Goal: Browse casually: Explore the website without a specific task or goal

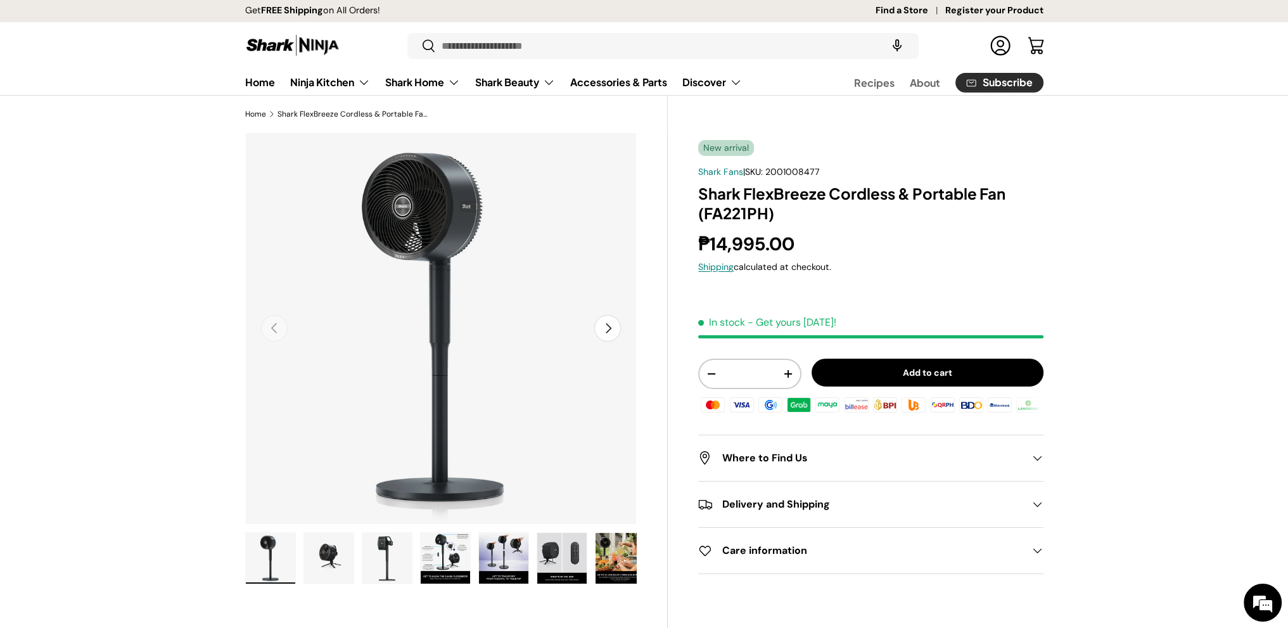
click at [947, 276] on div "New arrival Shark Fans | SKU: 2001008477 Shark FlexBreeze Cordless & Portable F…" at bounding box center [870, 357] width 345 height 435
click at [510, 547] on img "Gallery Viewer" at bounding box center [503, 558] width 49 height 51
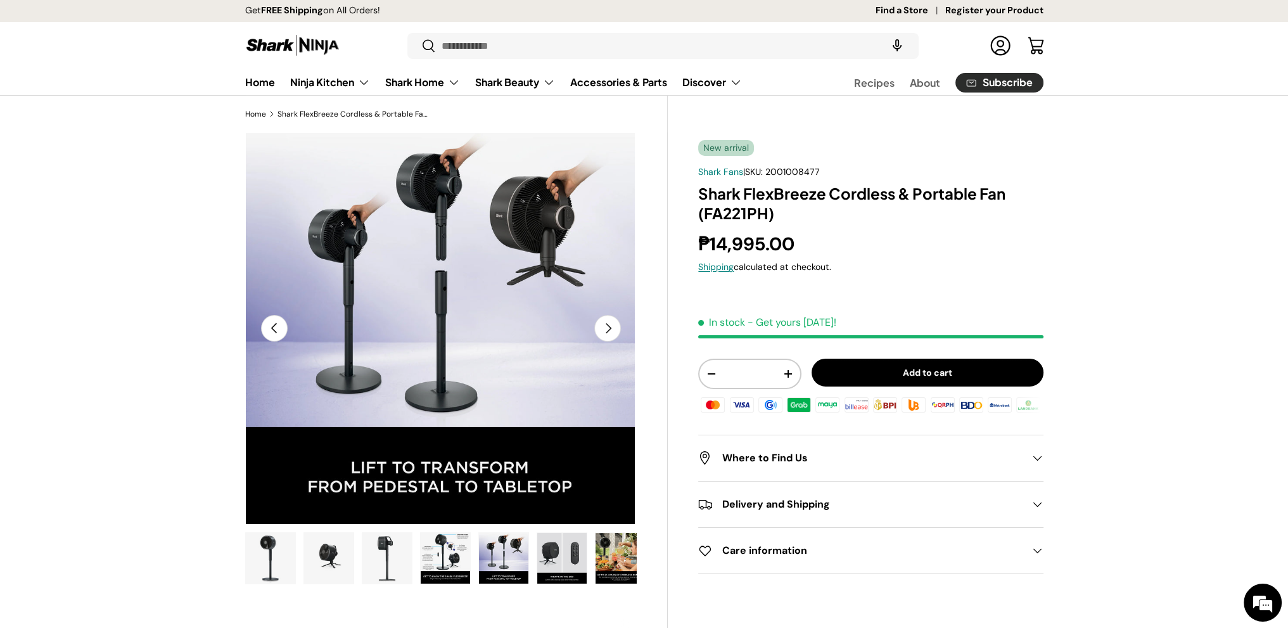
click at [458, 554] on img "Gallery Viewer" at bounding box center [445, 558] width 49 height 51
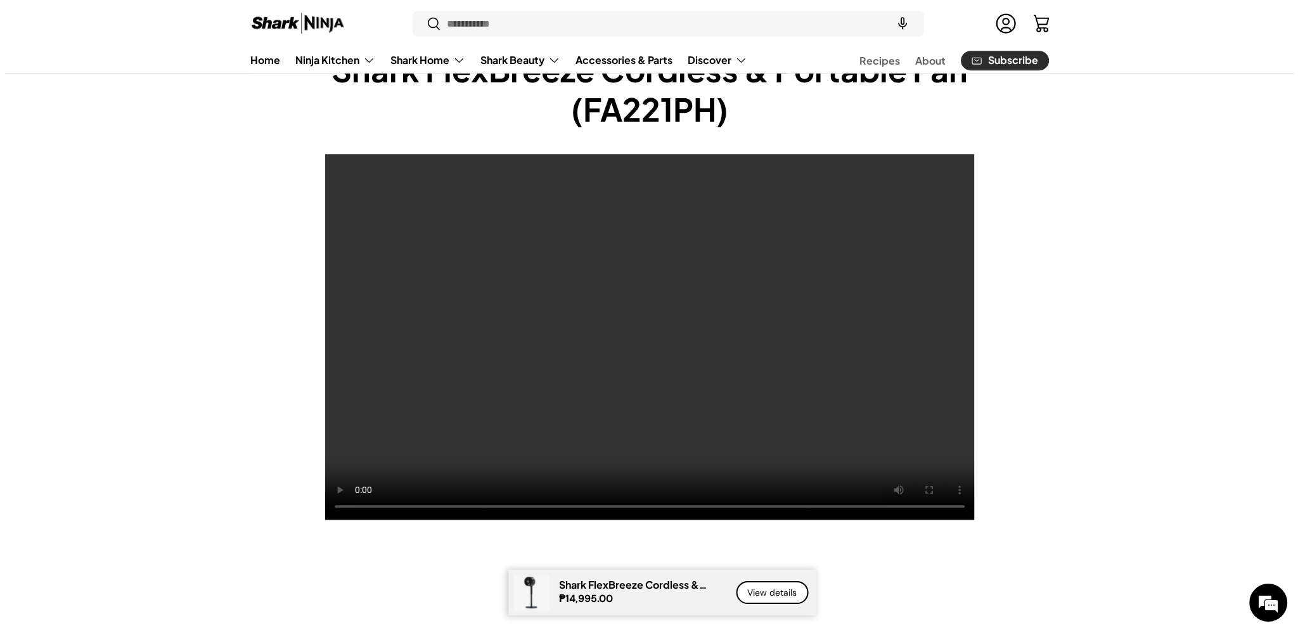
scroll to position [847, 0]
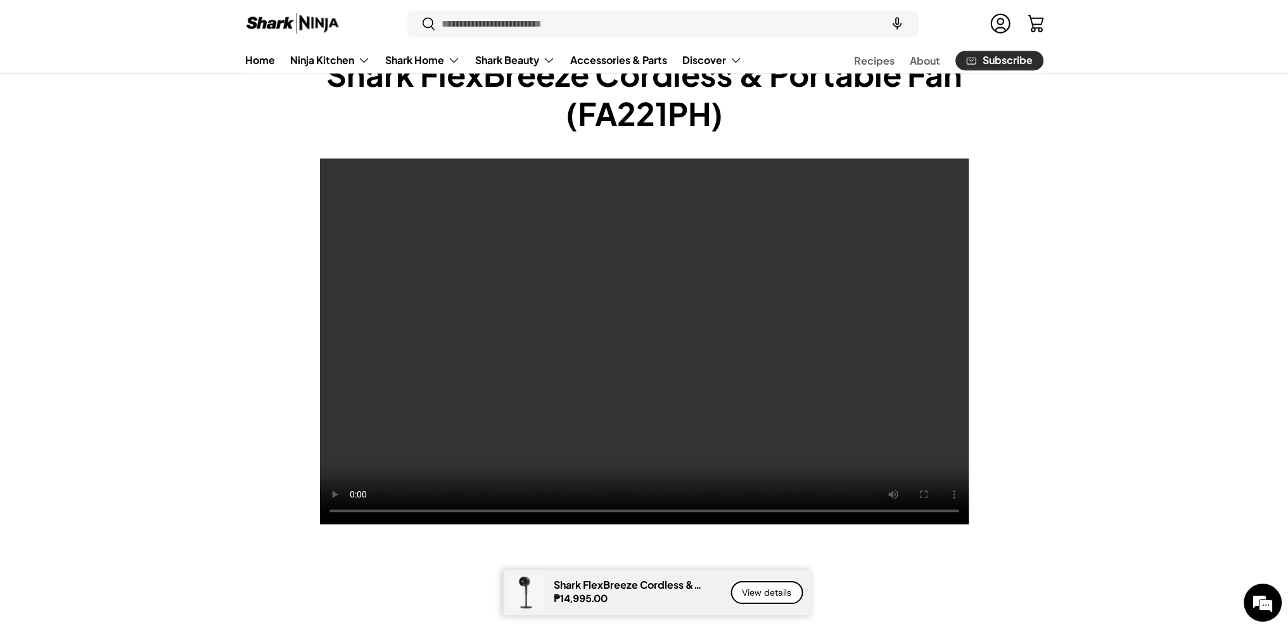
click at [1019, 113] on div "Transforms in seconds. Powerful cooling anytime, anywhere. Shark FlexBreeze Cor…" at bounding box center [645, 276] width 880 height 495
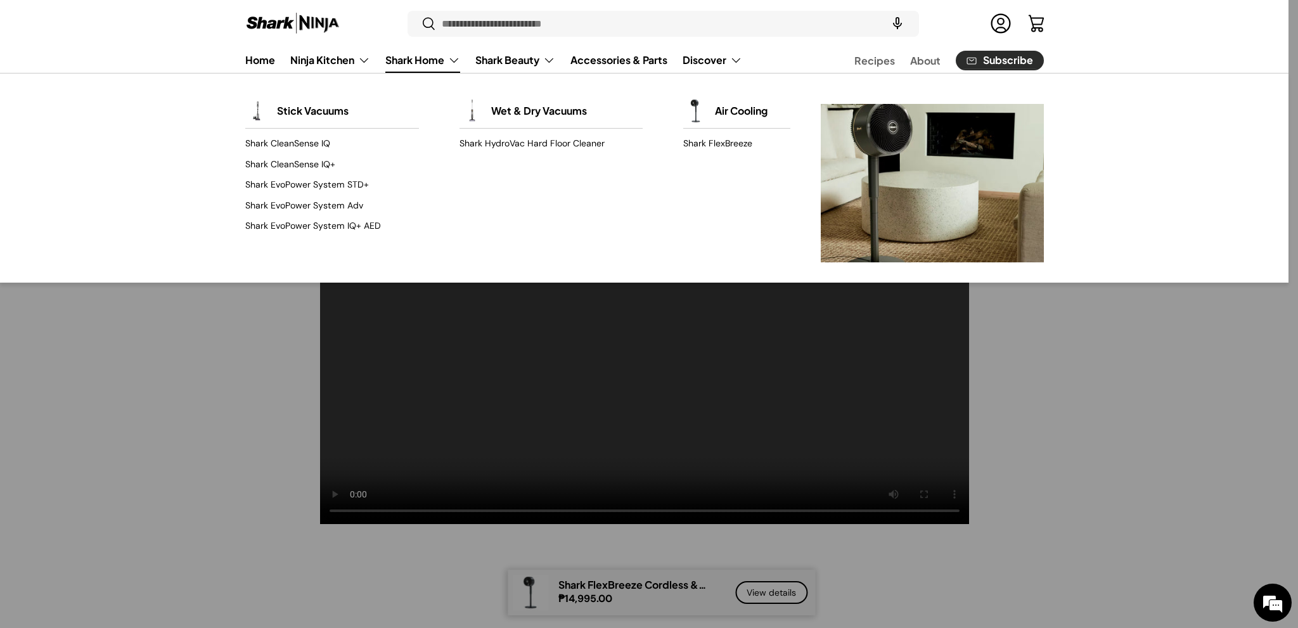
click at [438, 58] on link "Shark Home" at bounding box center [422, 60] width 75 height 25
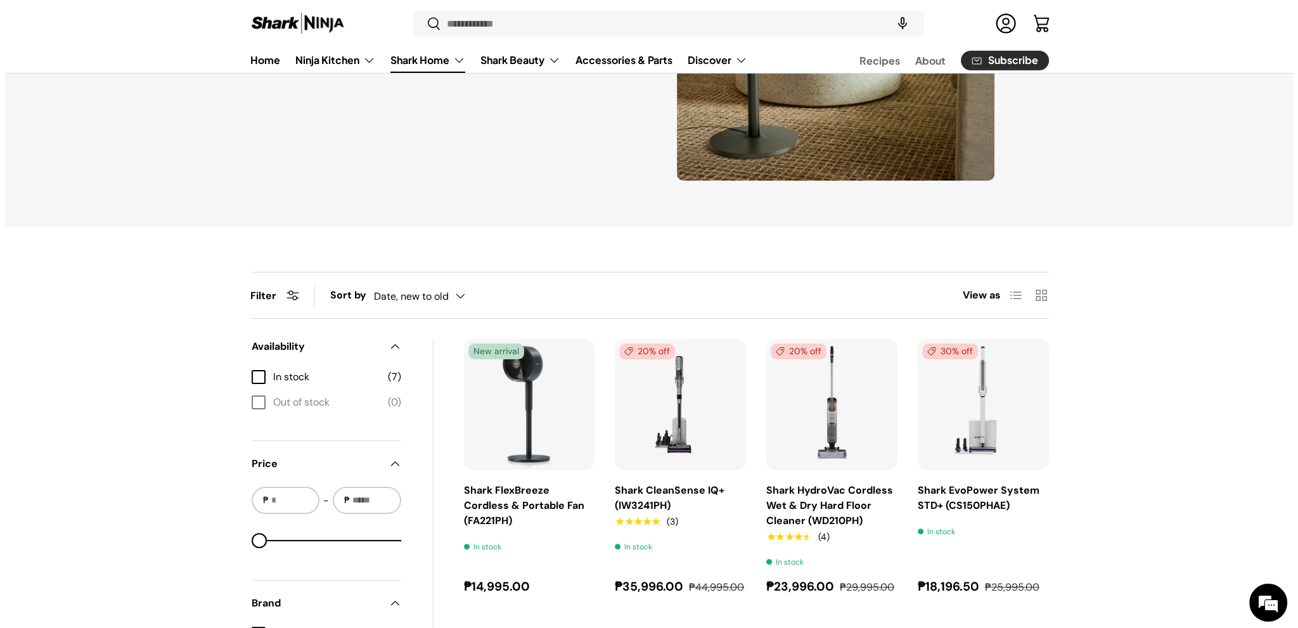
scroll to position [253, 0]
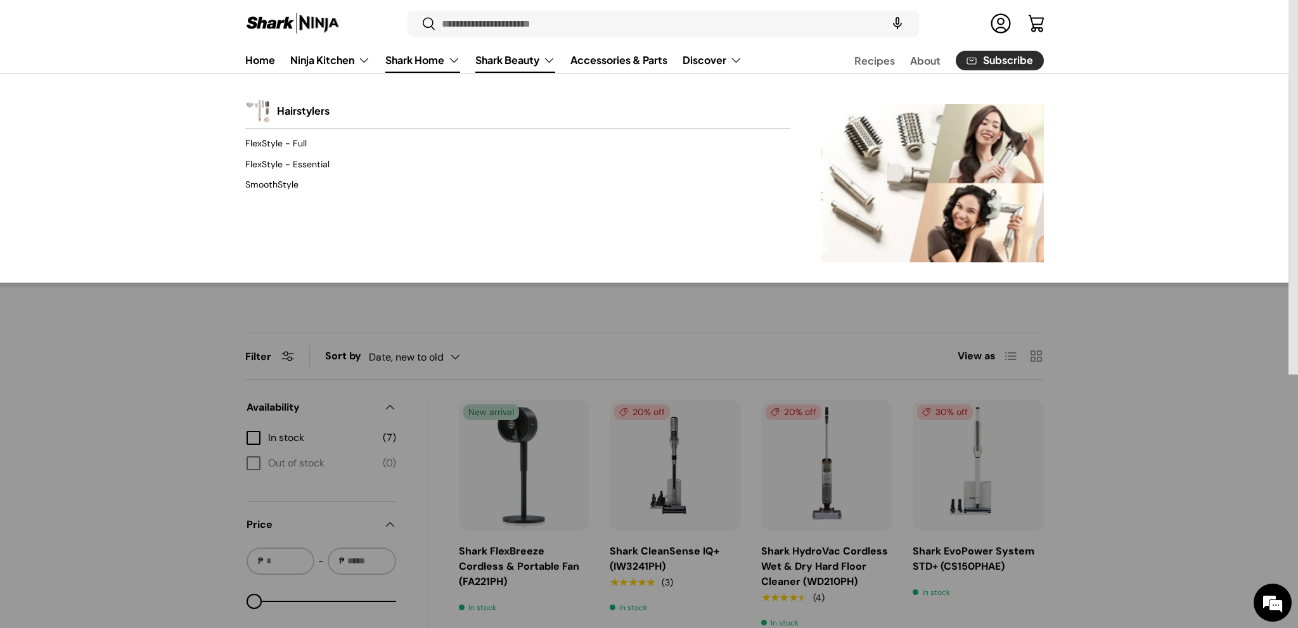
click at [512, 63] on link "Shark Beauty" at bounding box center [515, 60] width 80 height 25
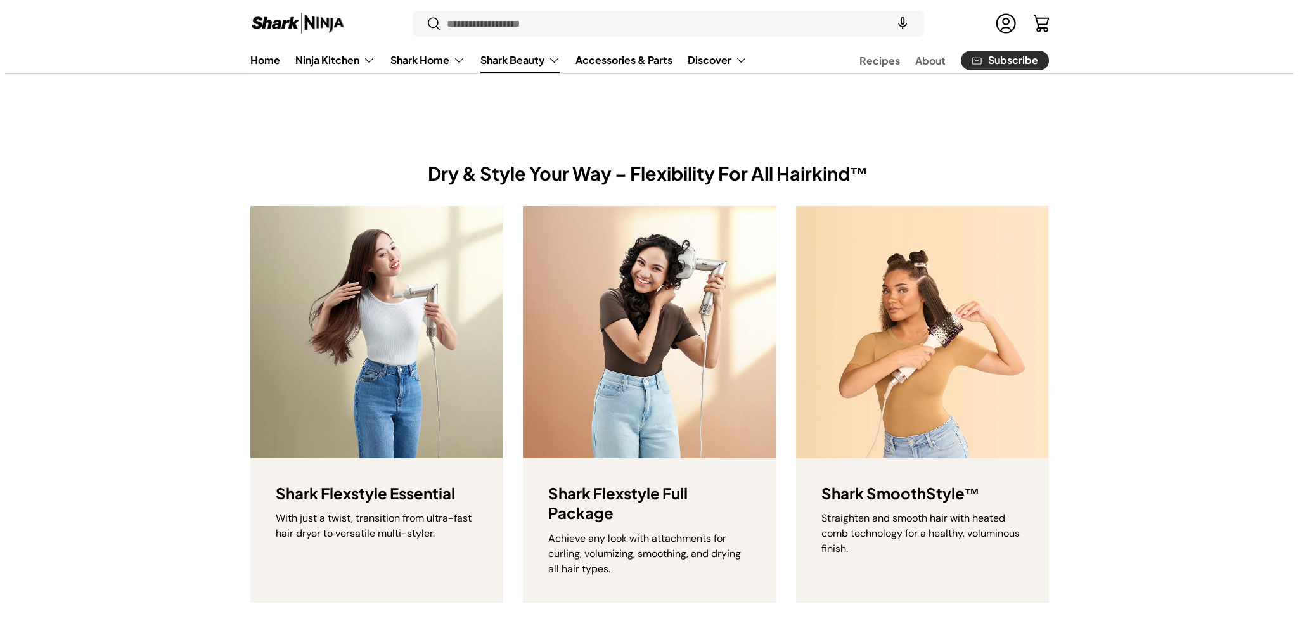
scroll to position [3, 0]
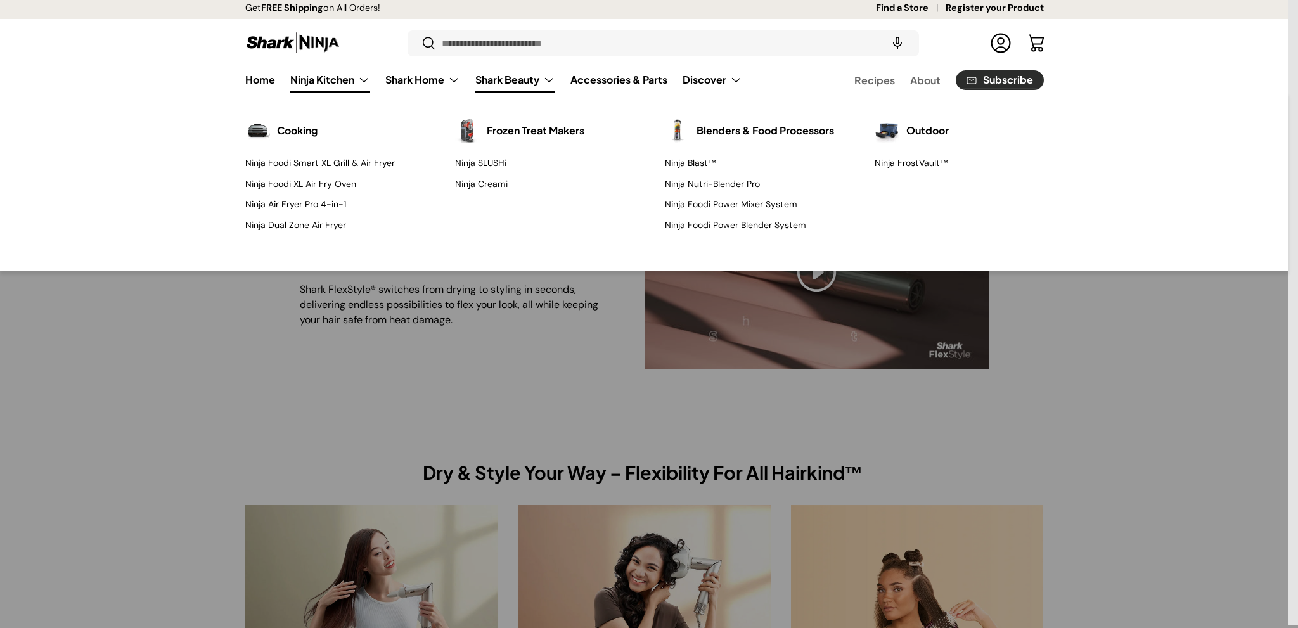
click at [346, 75] on link "Ninja Kitchen" at bounding box center [330, 79] width 80 height 25
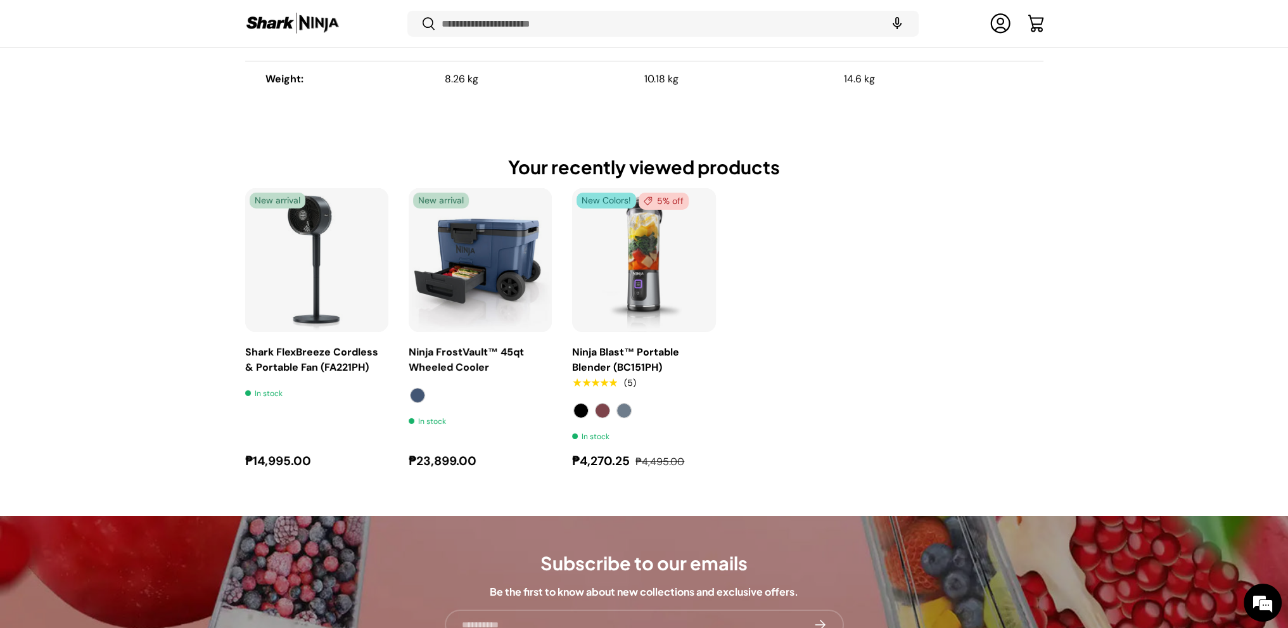
scroll to position [5763, 0]
